Goal: Task Accomplishment & Management: Manage account settings

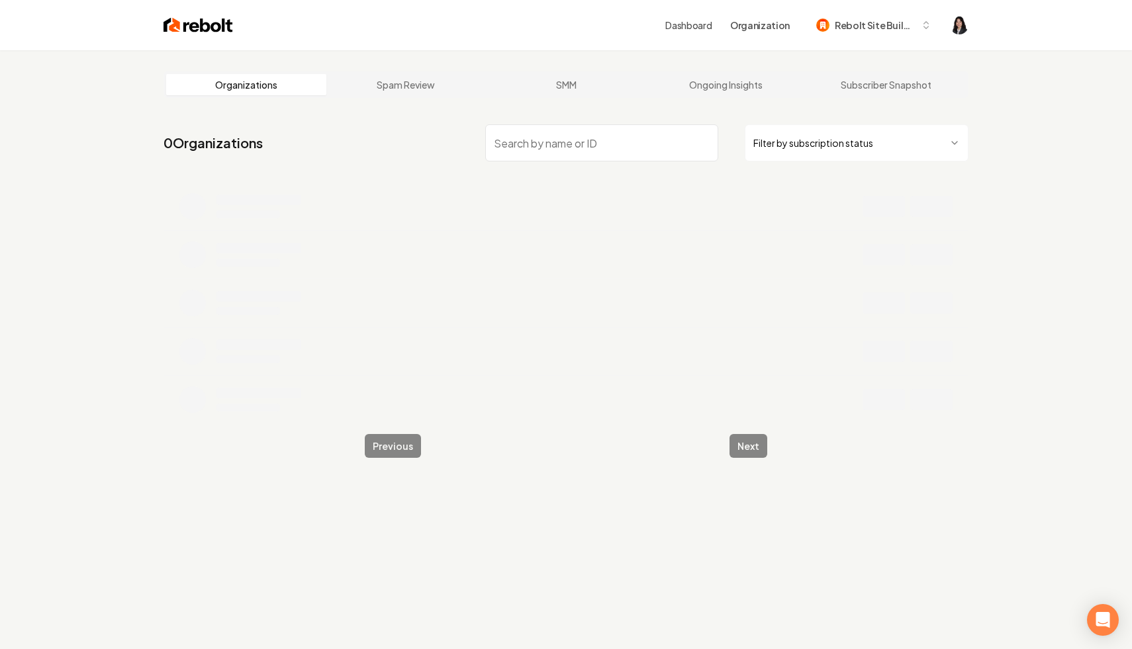
click at [778, 149] on html "Dashboard Organization Rebolt Site Builder Organizations Spam Review SMM Ongoin…" at bounding box center [566, 324] width 1132 height 649
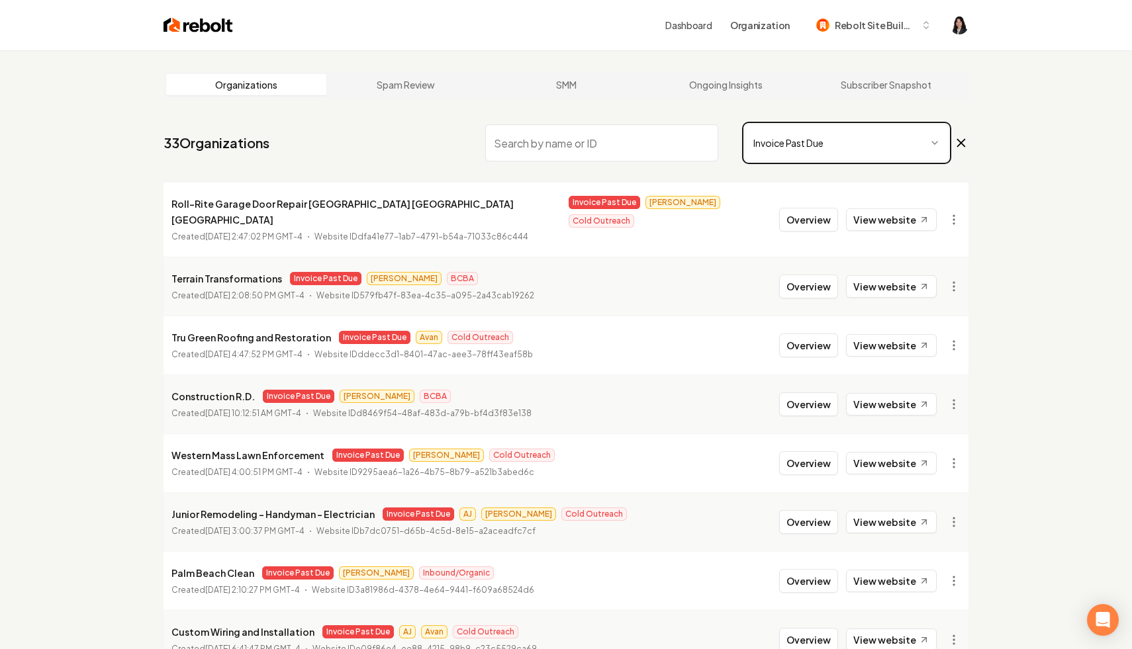
scroll to position [177, 0]
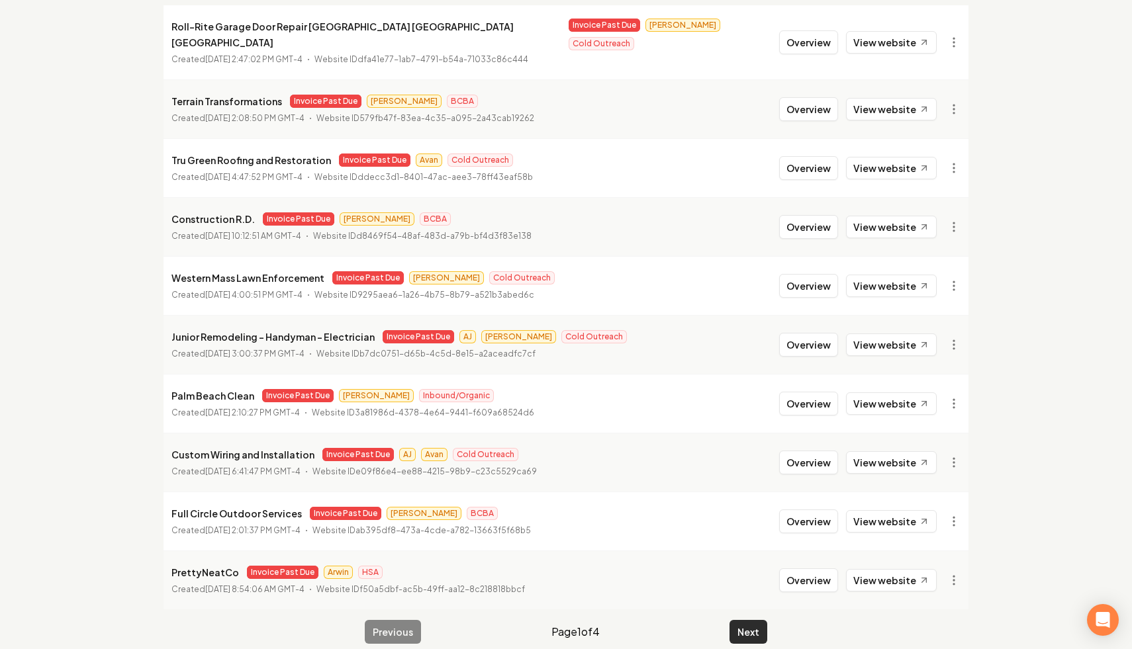
click at [753, 620] on button "Next" at bounding box center [748, 632] width 38 height 24
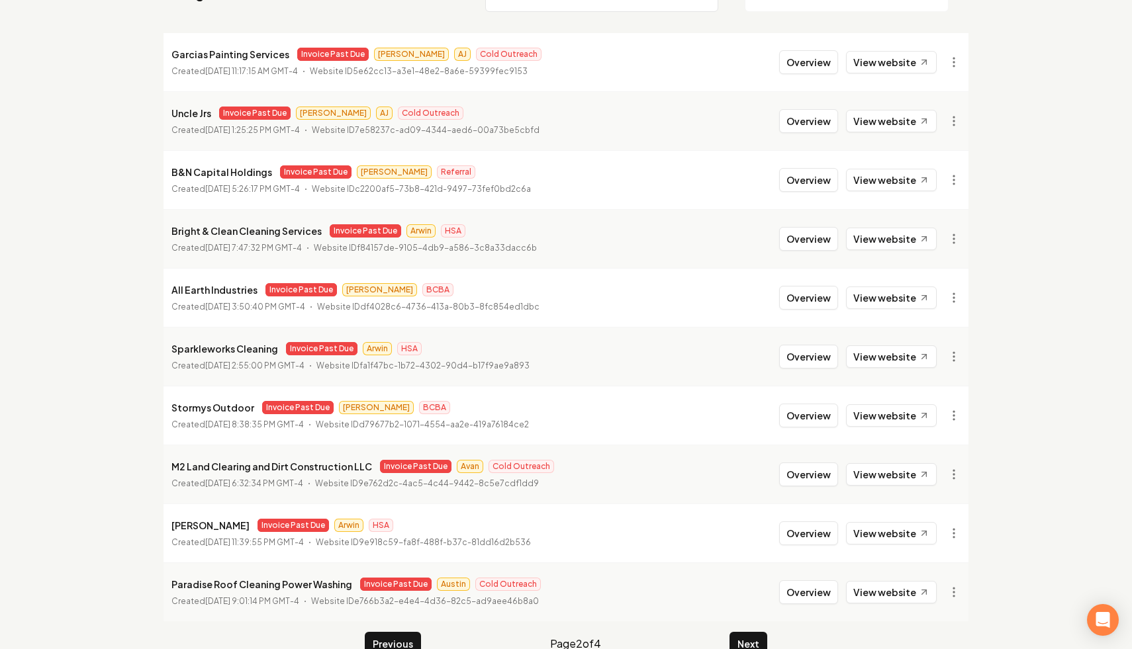
scroll to position [177, 0]
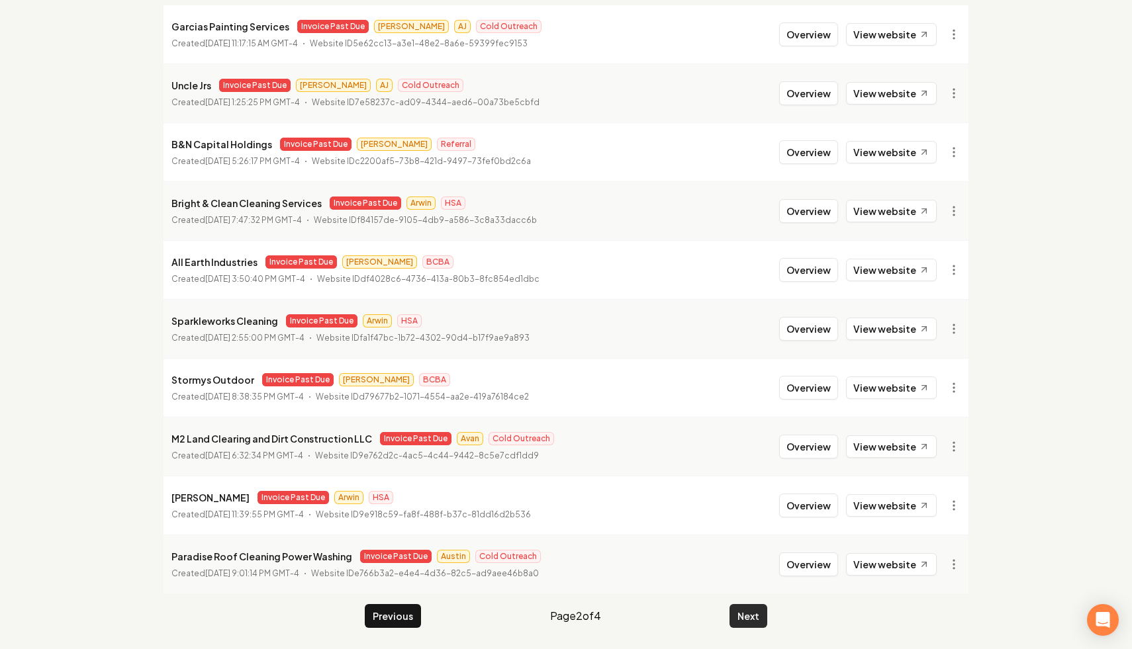
click at [747, 610] on button "Next" at bounding box center [748, 616] width 38 height 24
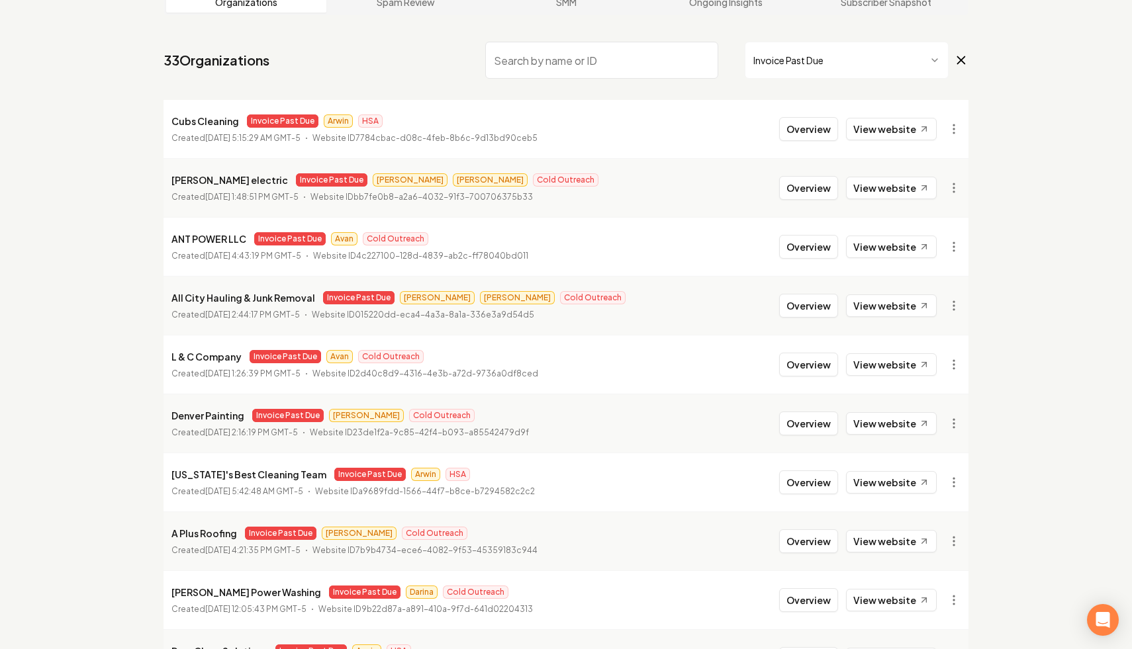
scroll to position [177, 0]
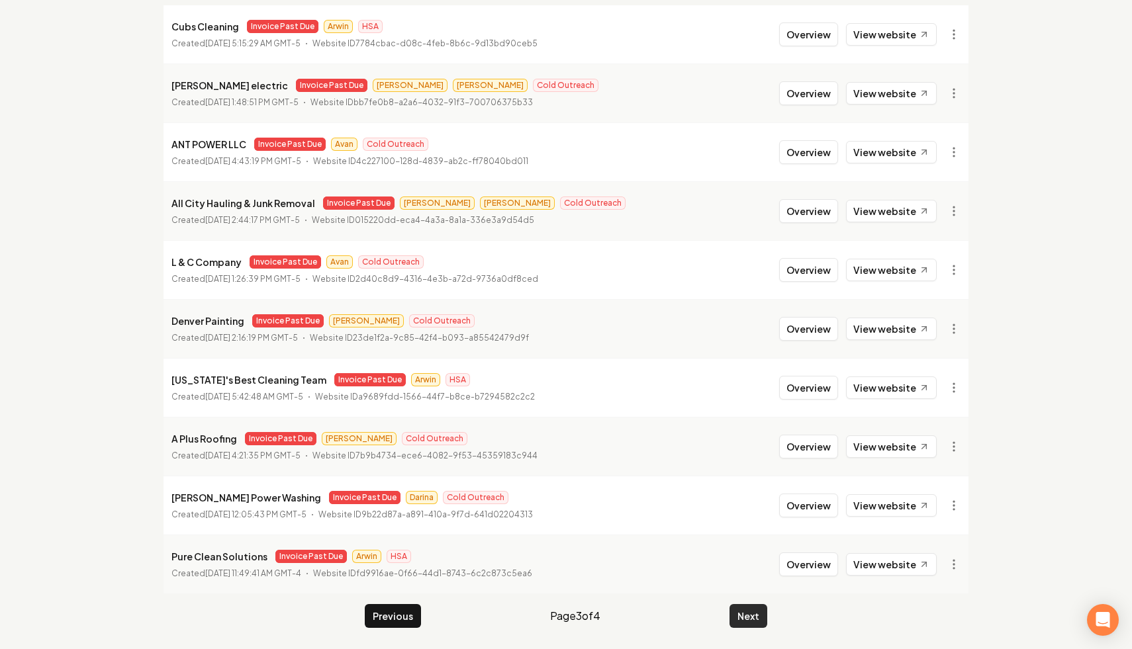
click at [749, 622] on button "Next" at bounding box center [748, 616] width 38 height 24
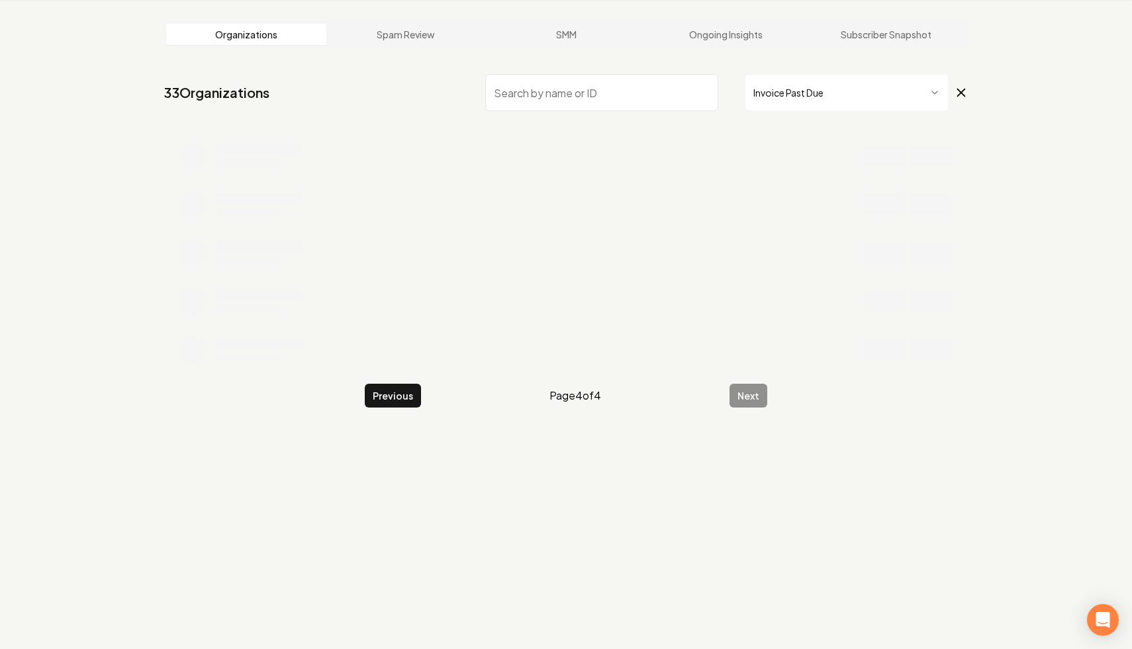
scroll to position [50, 0]
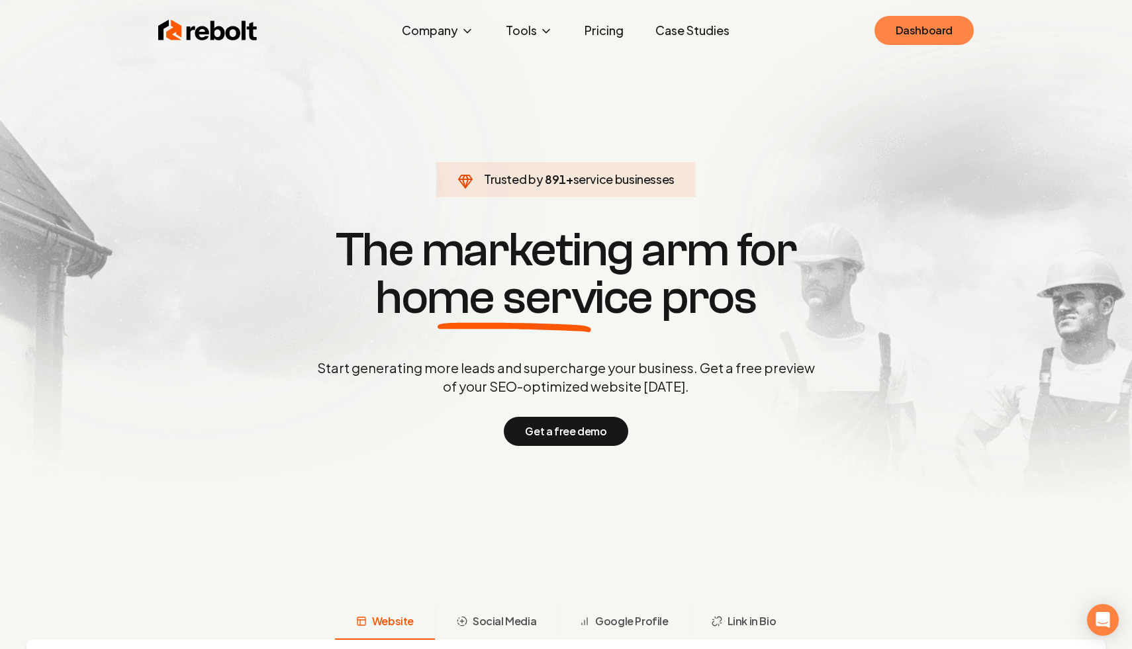
click at [919, 26] on link "Dashboard" at bounding box center [923, 30] width 99 height 29
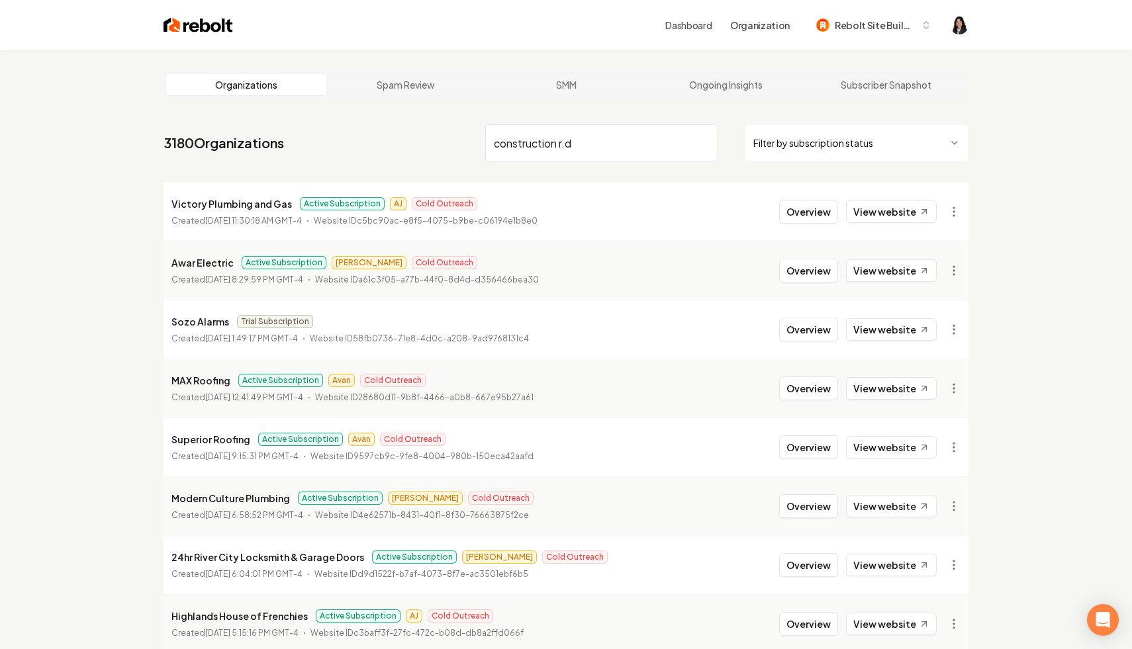
click at [623, 145] on input "construction r.d" at bounding box center [601, 142] width 233 height 37
type input "construction r.d"
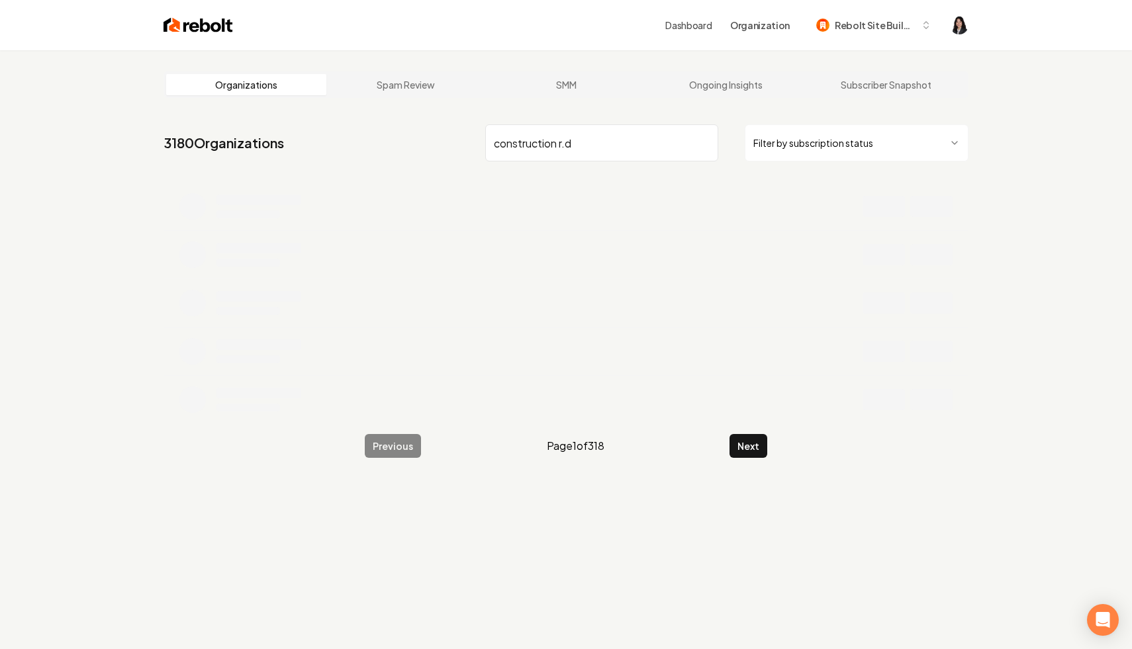
click at [628, 128] on input "construction r.d" at bounding box center [601, 142] width 233 height 37
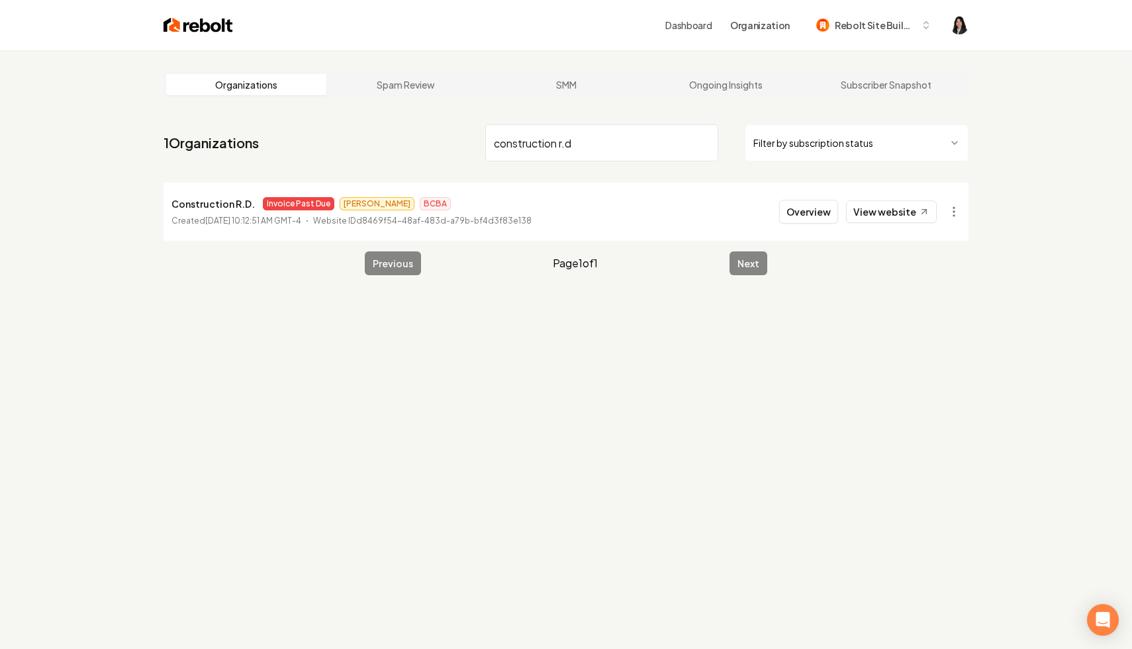
click at [621, 146] on input "construction r.d" at bounding box center [601, 142] width 233 height 37
click at [956, 212] on html "Dashboard Organization Rebolt Site Builder Organizations Spam Review SMM Ongoin…" at bounding box center [566, 324] width 1132 height 649
click at [940, 325] on link "View in Stripe" at bounding box center [922, 326] width 84 height 21
click at [954, 201] on html "Dashboard Organization Rebolt Site Builder Organizations Spam Review SMM Ongoin…" at bounding box center [566, 324] width 1132 height 649
click at [921, 388] on div "Enable Site" at bounding box center [922, 389] width 84 height 21
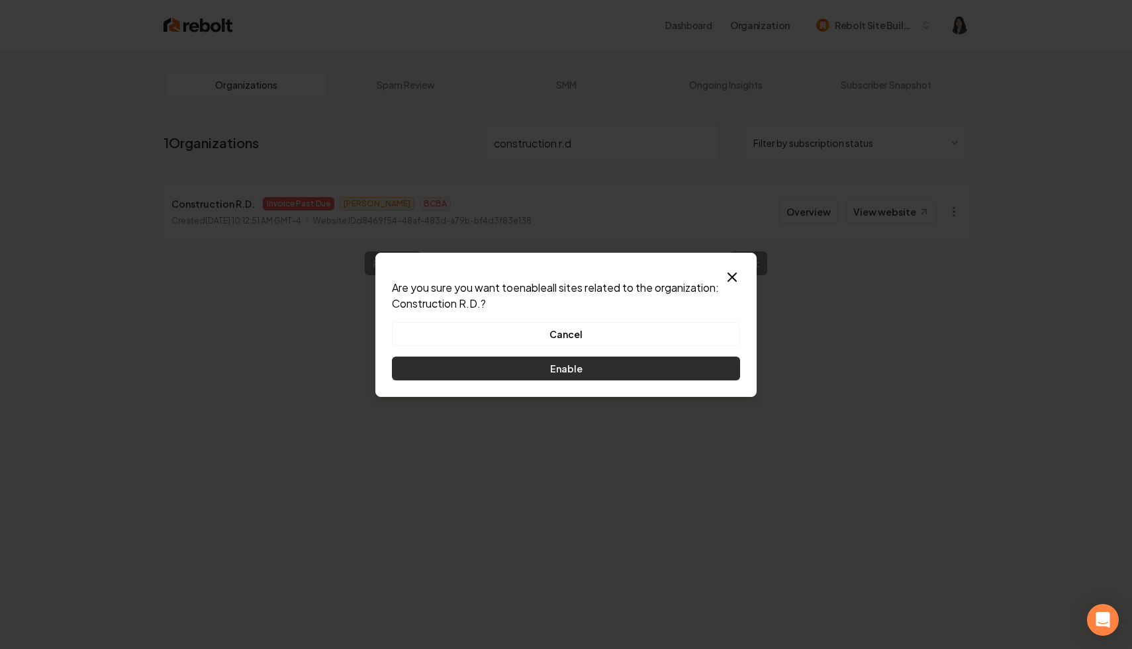
click at [661, 367] on button "Enable" at bounding box center [566, 369] width 348 height 24
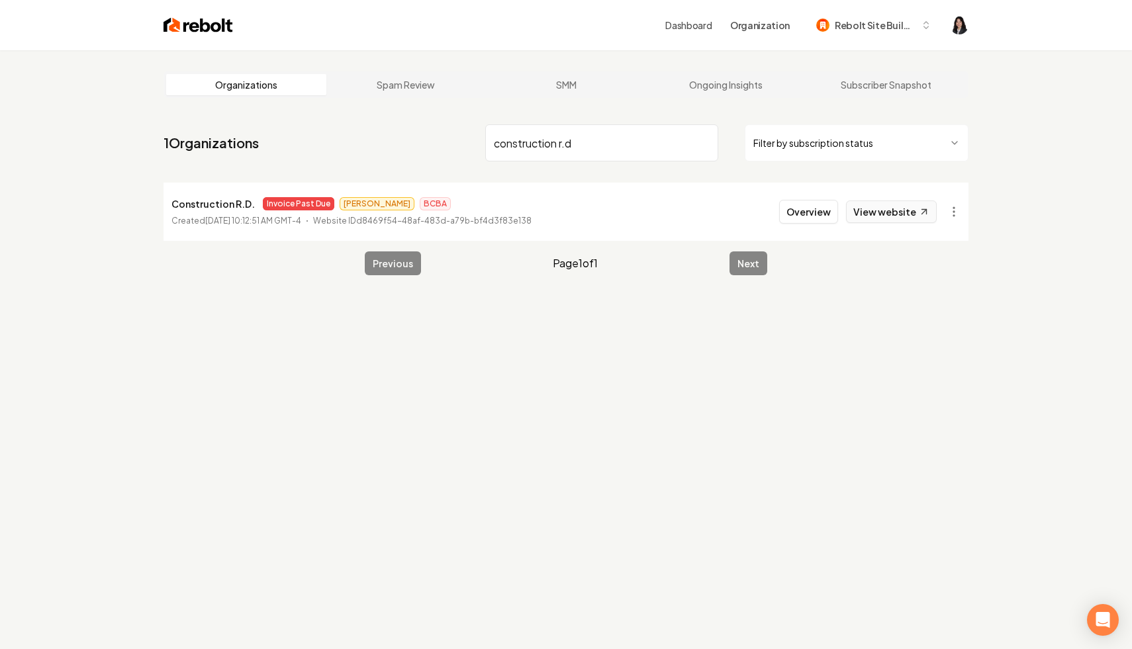
click at [905, 220] on link "View website" at bounding box center [891, 212] width 91 height 23
